Goal: Transaction & Acquisition: Purchase product/service

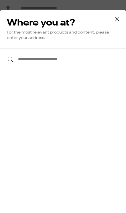
click at [63, 58] on input "**********" at bounding box center [63, 59] width 126 height 22
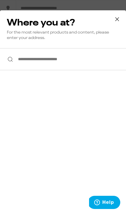
type input "**********"
click at [118, 15] on icon at bounding box center [117, 19] width 9 height 9
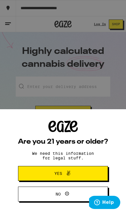
click at [116, 21] on div "Are you 21 years or older? We need this information for legal stuff. Yes No" at bounding box center [63, 106] width 126 height 213
click at [102, 26] on div "Are you 21 years or older? We need this information for legal stuff. Yes No" at bounding box center [63, 106] width 126 height 213
click at [34, 172] on button "Yes" at bounding box center [63, 173] width 90 height 15
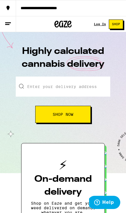
click at [100, 22] on div "Log In" at bounding box center [100, 23] width 12 height 3
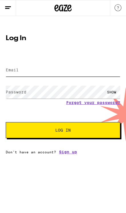
click at [79, 73] on input "Email" at bounding box center [63, 69] width 114 height 13
type input "belbivdavini@gmail.com"
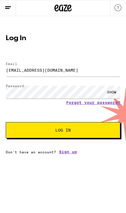
click at [63, 131] on button "Log In" at bounding box center [63, 130] width 114 height 16
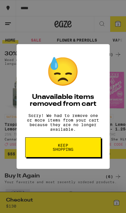
click at [49, 151] on span "Keep Shopping" at bounding box center [62, 147] width 29 height 8
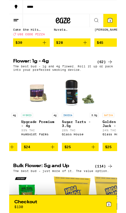
scroll to position [0, 996]
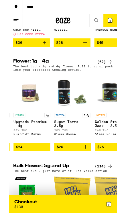
click at [21, 157] on div "HYBRID 4g Upgrade Premium - 4g 33% THC Humboldt Farms" at bounding box center [26, 148] width 43 height 32
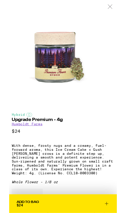
scroll to position [238, 0]
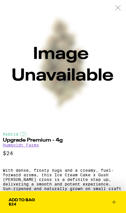
click at [47, 199] on span "Add To Bag $24" at bounding box center [63, 202] width 109 height 8
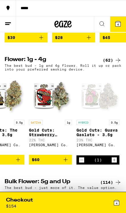
scroll to position [0, 2822]
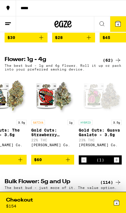
click at [82, 163] on icon "Decrement" at bounding box center [83, 159] width 5 height 7
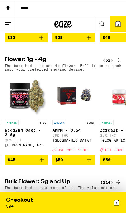
scroll to position [0, 1851]
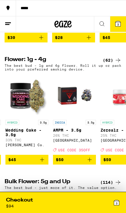
click at [87, 163] on icon "Add to bag" at bounding box center [89, 159] width 7 height 7
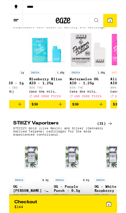
scroll to position [0, 788]
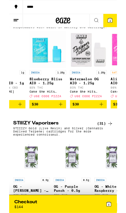
click at [63, 125] on icon "Add to bag" at bounding box center [60, 121] width 7 height 7
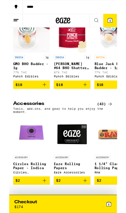
scroll to position [2013, 0]
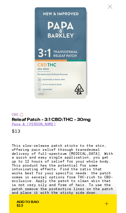
click at [118, 11] on div at bounding box center [118, 8] width 16 height 16
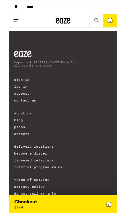
scroll to position [2231, 0]
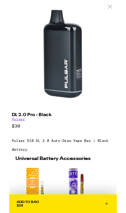
click at [115, 6] on div at bounding box center [118, 8] width 16 height 16
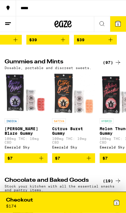
scroll to position [1356, 0]
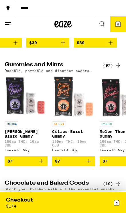
click at [118, 25] on span "5" at bounding box center [118, 24] width 2 height 3
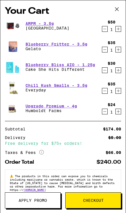
click at [42, 200] on span "Apply Promo" at bounding box center [33, 200] width 28 height 4
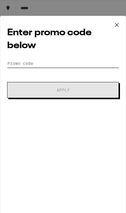
click at [41, 61] on input "Promo Code" at bounding box center [63, 63] width 112 height 9
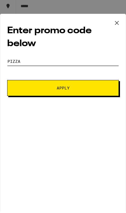
type input "Pizza"
click at [89, 92] on button "Apply" at bounding box center [63, 90] width 112 height 16
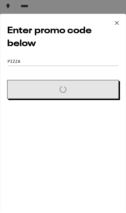
scroll to position [1358, 0]
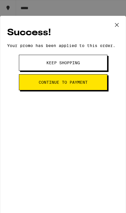
click at [114, 23] on icon at bounding box center [116, 25] width 9 height 9
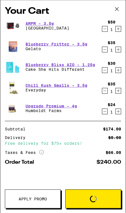
scroll to position [1356, 0]
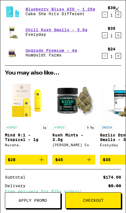
click at [38, 199] on span "Apply Promo" at bounding box center [33, 200] width 28 height 4
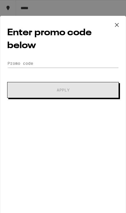
scroll to position [80, 0]
click at [46, 63] on input "Promo Code" at bounding box center [63, 63] width 112 height 9
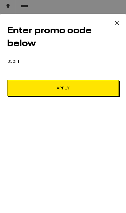
type input "35off"
click at [85, 88] on span "Apply" at bounding box center [63, 90] width 72 height 4
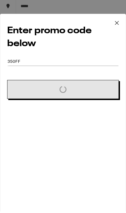
scroll to position [1358, 0]
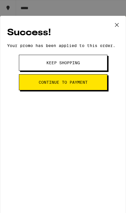
click at [88, 85] on button "Continue to payment" at bounding box center [63, 82] width 88 height 16
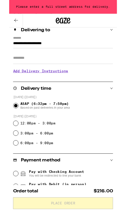
scroll to position [19, 0]
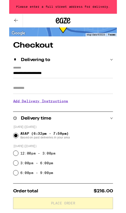
click at [13, 25] on button at bounding box center [8, 24] width 16 height 16
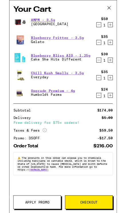
scroll to position [18, 0]
click at [103, 50] on icon "Decrement" at bounding box center [104, 49] width 5 height 7
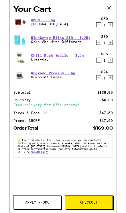
click at [103, 72] on icon "Decrement" at bounding box center [104, 70] width 5 height 7
